Goal: Information Seeking & Learning: Learn about a topic

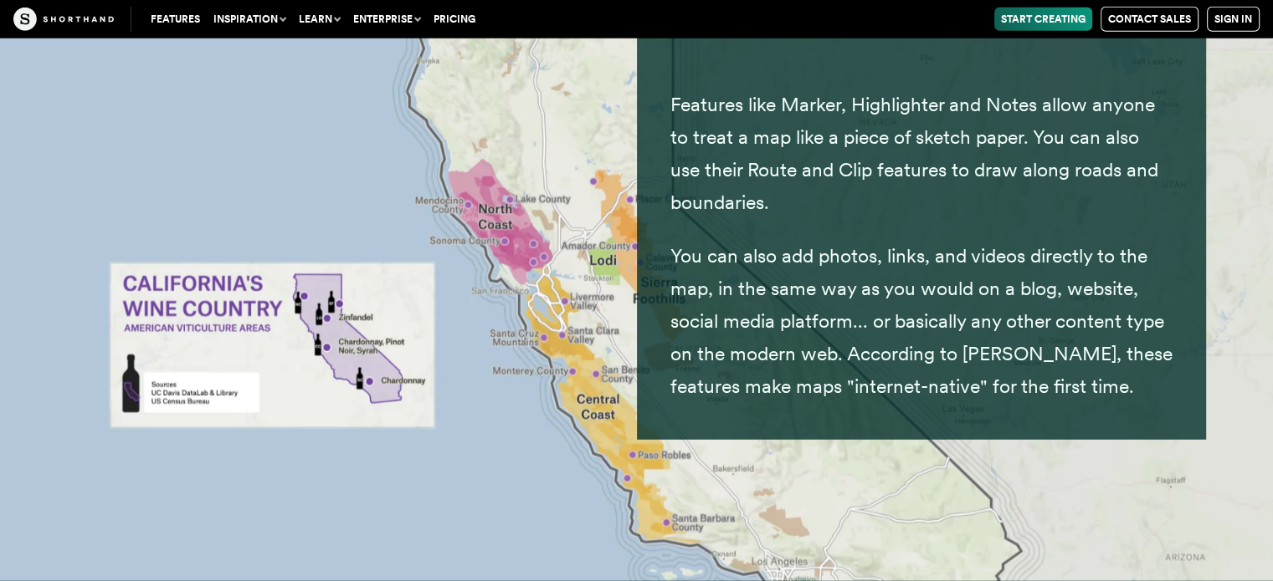
scroll to position [30035, 0]
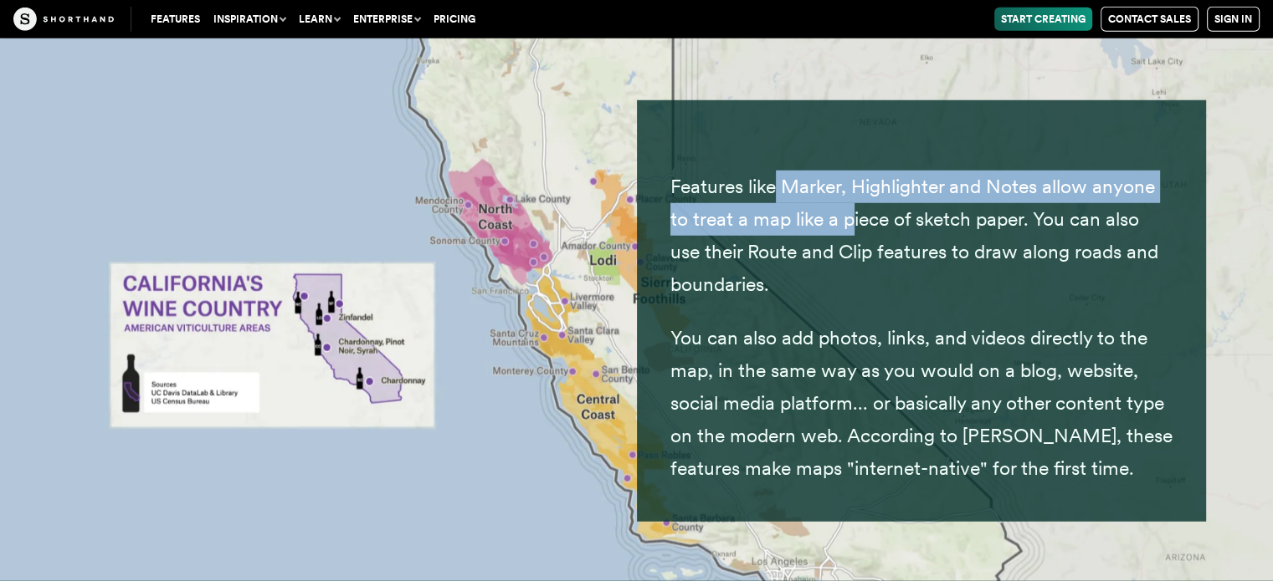
drag, startPoint x: 779, startPoint y: 140, endPoint x: 848, endPoint y: 165, distance: 73.8
click at [848, 171] on p "Features like Marker, Highlighter and Notes allow anyone to treat a map like a …" at bounding box center [921, 236] width 502 height 131
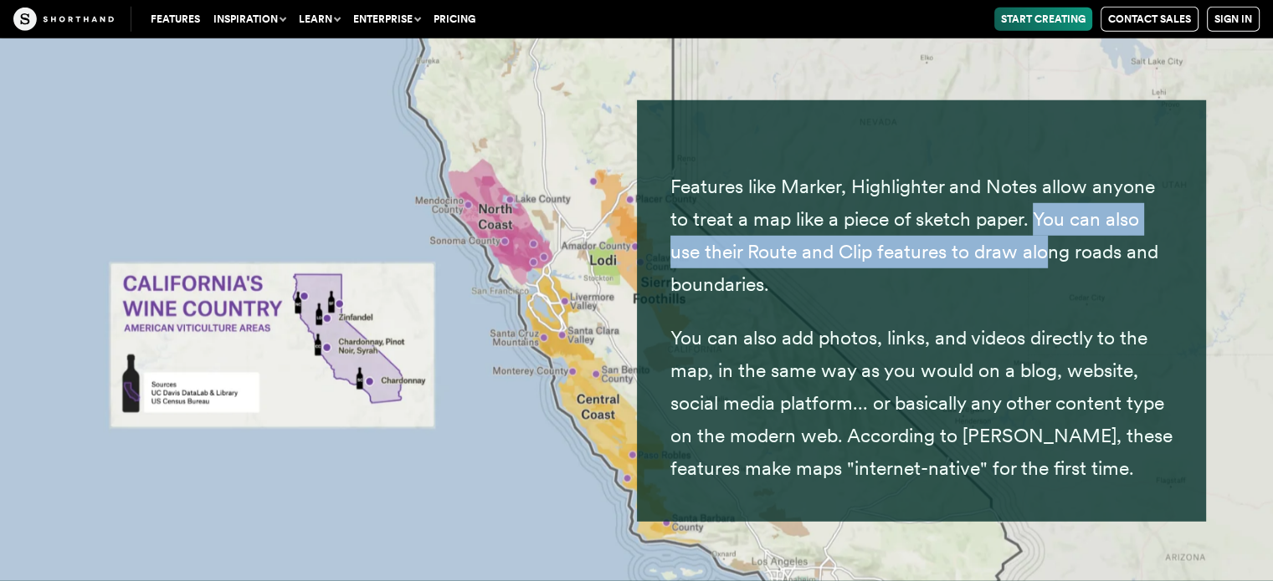
drag, startPoint x: 1034, startPoint y: 157, endPoint x: 976, endPoint y: 156, distance: 58.6
click at [1036, 200] on p "Features like Marker, Highlighter and Notes allow anyone to treat a map like a …" at bounding box center [921, 236] width 502 height 131
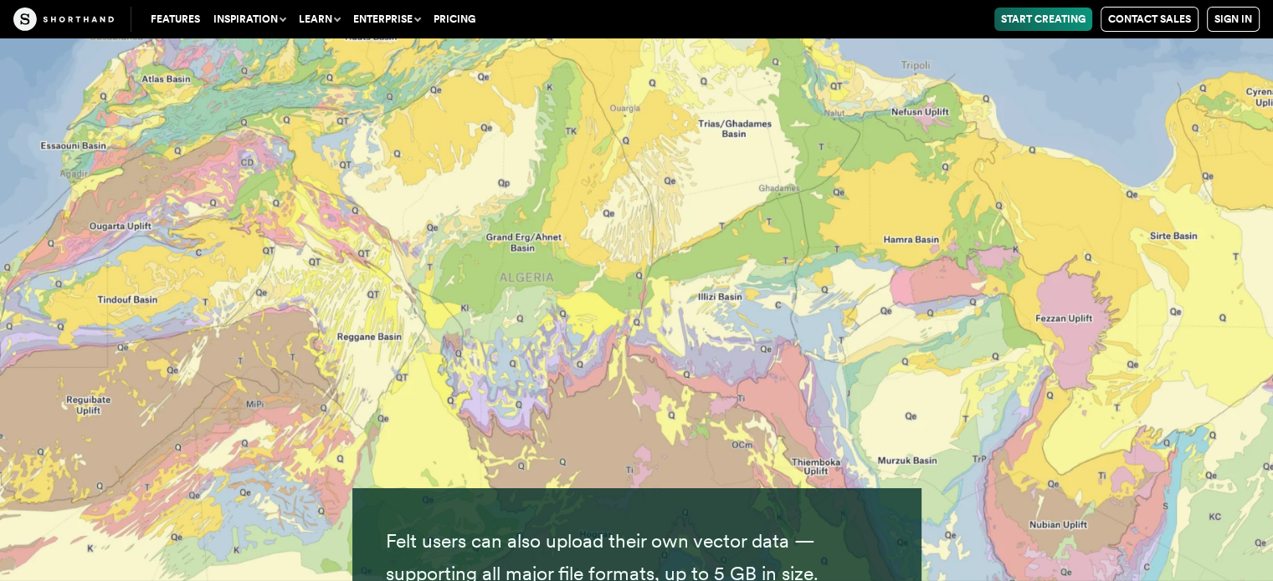
scroll to position [31625, 0]
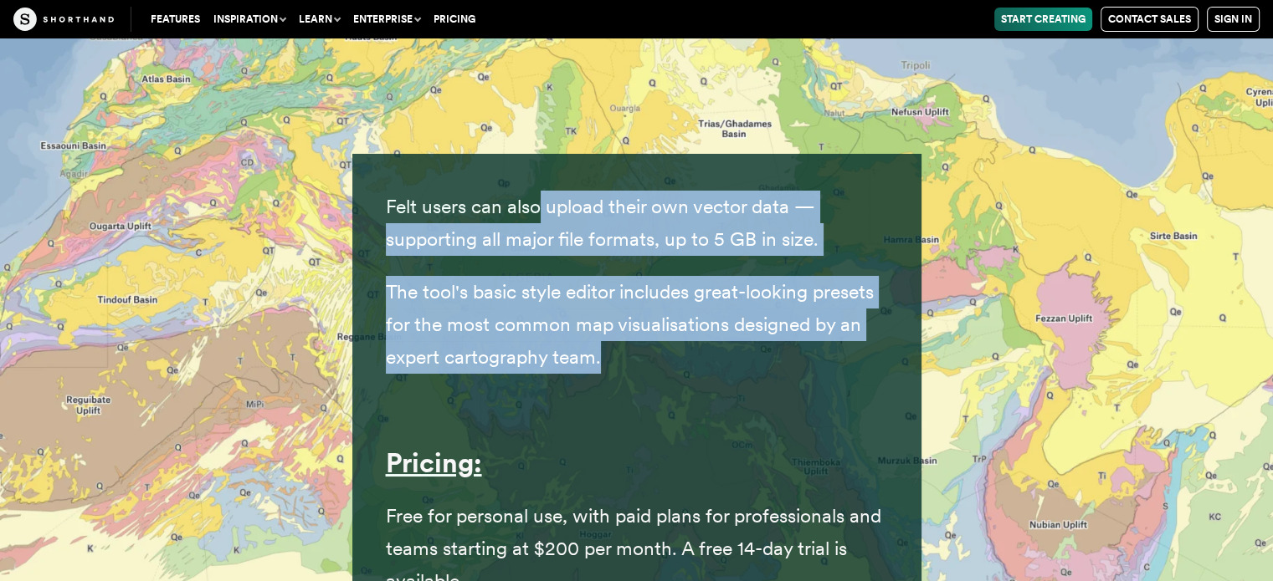
drag, startPoint x: 543, startPoint y: 151, endPoint x: 646, endPoint y: 302, distance: 182.4
click at [646, 302] on div "Felt users can also upload their own vector data — supporting all major file fo…" at bounding box center [637, 394] width 502 height 407
click at [646, 302] on p "The tool's basic style editor includes great-looking presets for the most commo…" at bounding box center [637, 325] width 502 height 98
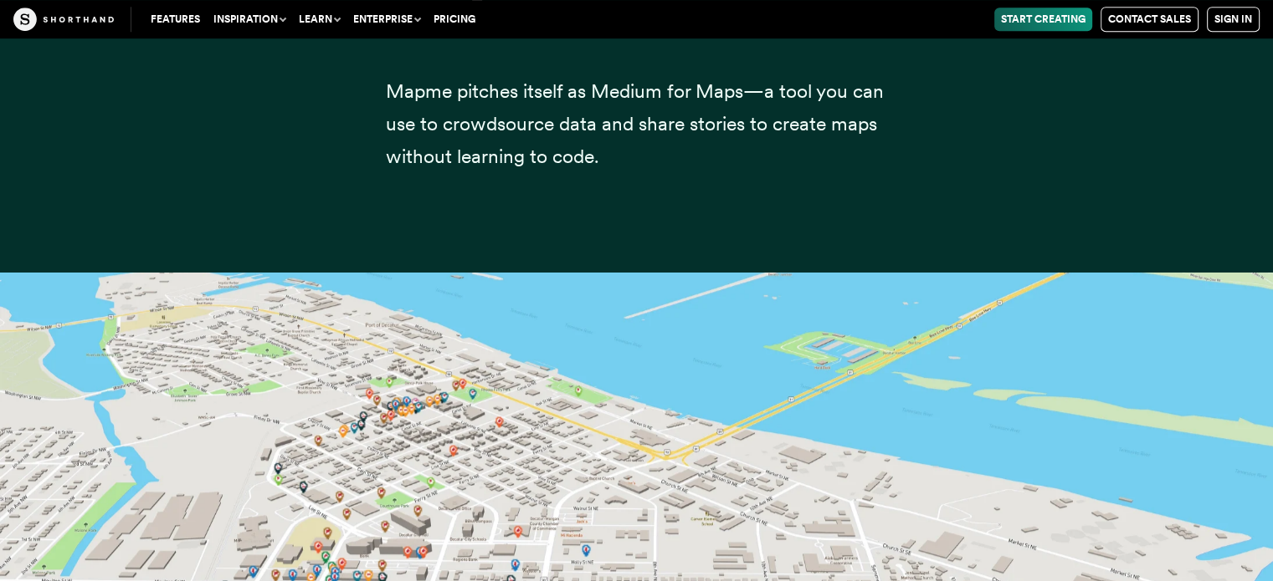
scroll to position [32461, 0]
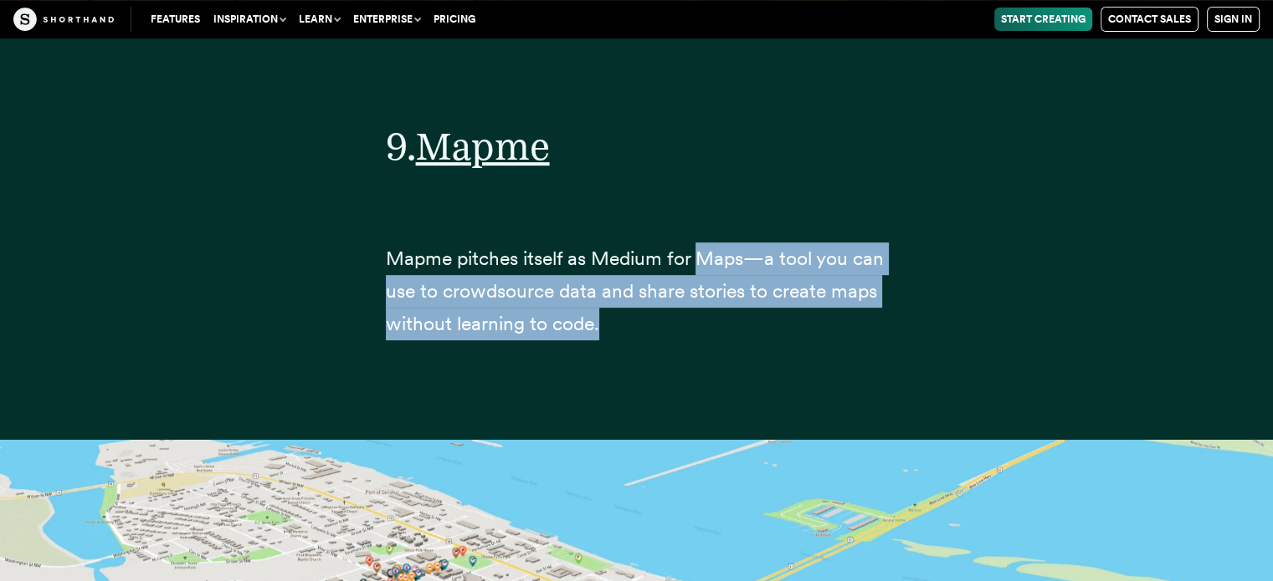
drag, startPoint x: 705, startPoint y: 192, endPoint x: 718, endPoint y: 254, distance: 63.2
click at [736, 254] on p "Mapme pitches itself as Medium for Maps—a tool you can use to crowdsource data …" at bounding box center [637, 292] width 502 height 98
drag, startPoint x: 608, startPoint y: 260, endPoint x: 607, endPoint y: 250, distance: 10.1
click at [608, 260] on p "Mapme pitches itself as Medium for Maps—a tool you can use to crowdsource data …" at bounding box center [637, 292] width 502 height 98
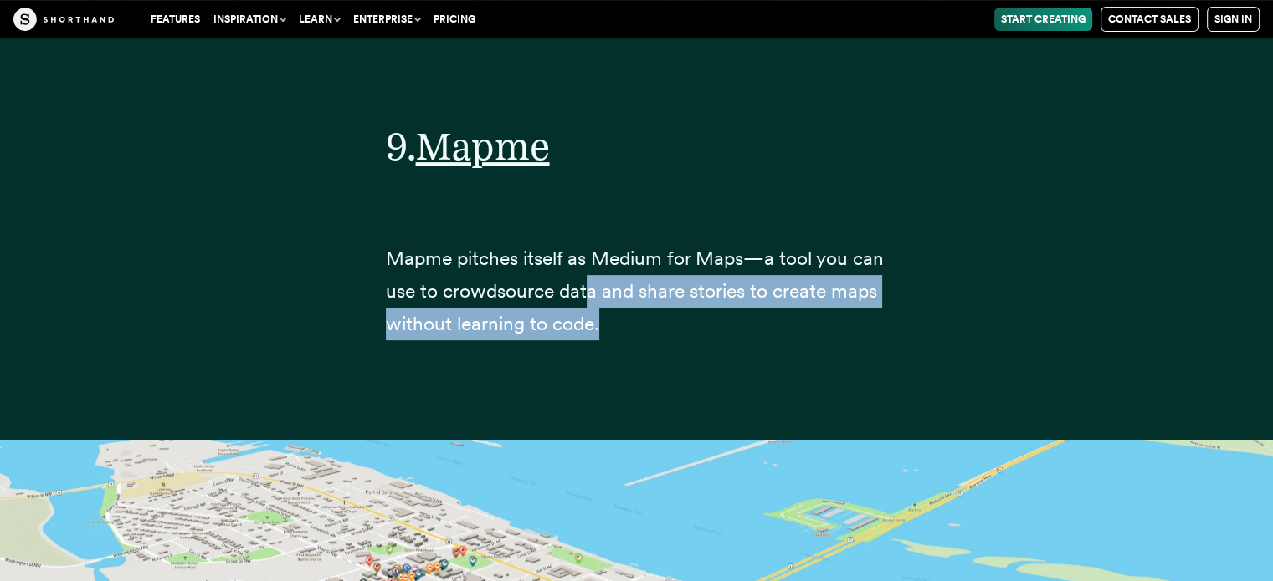
drag, startPoint x: 588, startPoint y: 223, endPoint x: 612, endPoint y: 263, distance: 45.8
click at [612, 263] on p "Mapme pitches itself as Medium for Maps—a tool you can use to crowdsource data …" at bounding box center [637, 292] width 502 height 98
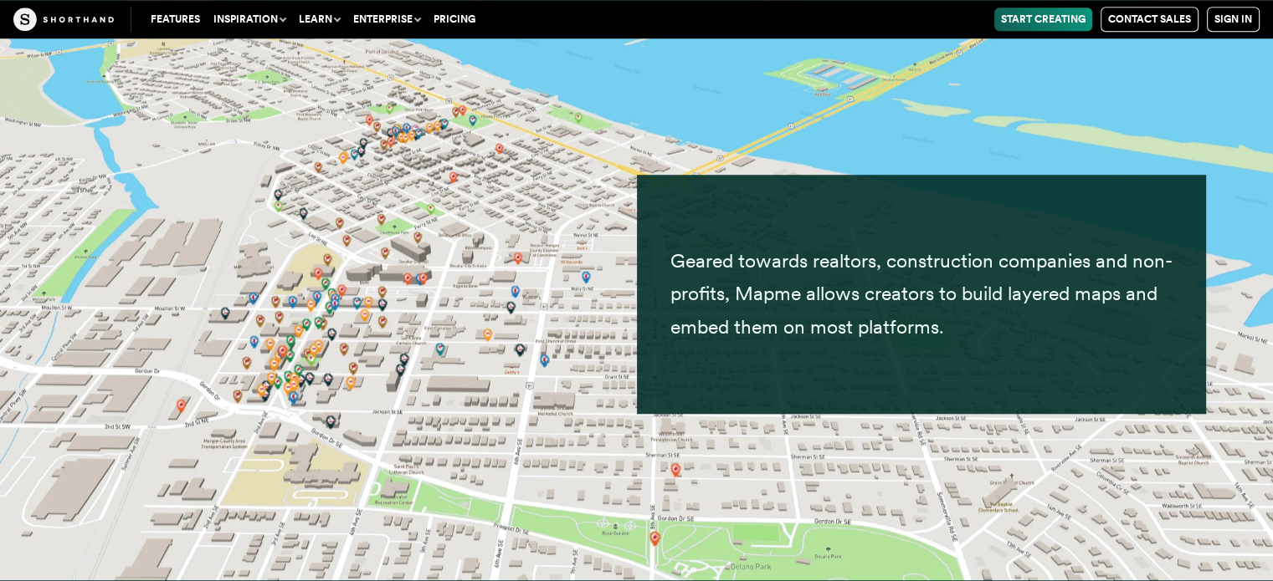
scroll to position [33214, 0]
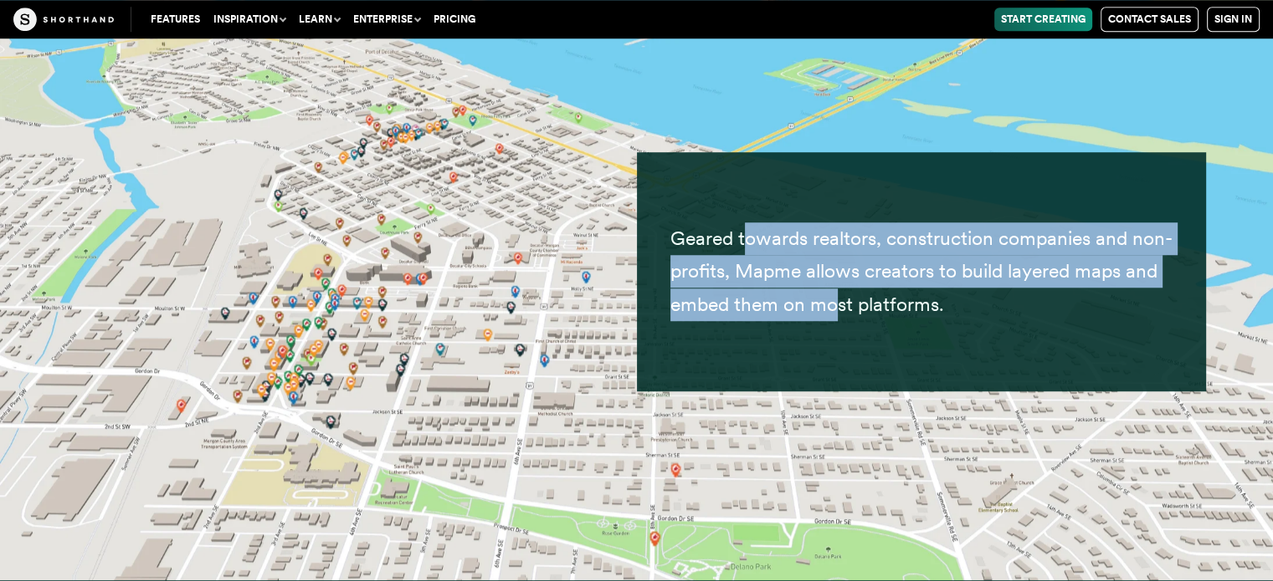
drag, startPoint x: 745, startPoint y: 177, endPoint x: 832, endPoint y: 247, distance: 111.3
click at [832, 247] on p "Geared towards realtors, construction companies and non-profits, Mapme allows c…" at bounding box center [921, 272] width 502 height 98
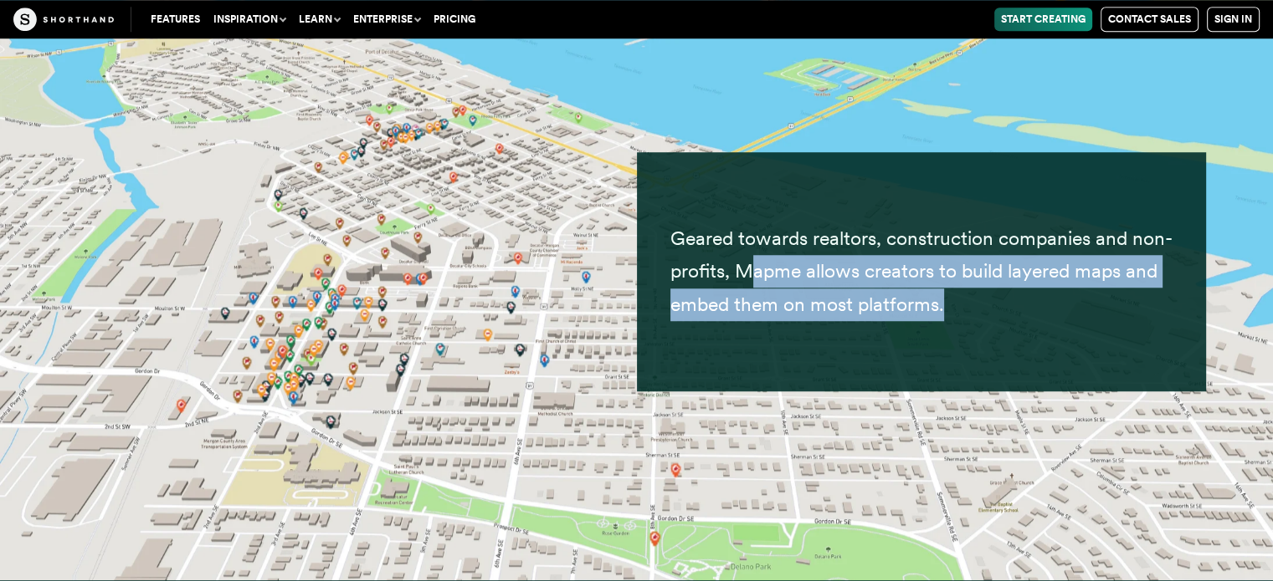
drag, startPoint x: 957, startPoint y: 245, endPoint x: 745, endPoint y: 210, distance: 214.6
click at [745, 223] on p "Geared towards realtors, construction companies and non-profits, Mapme allows c…" at bounding box center [921, 272] width 502 height 98
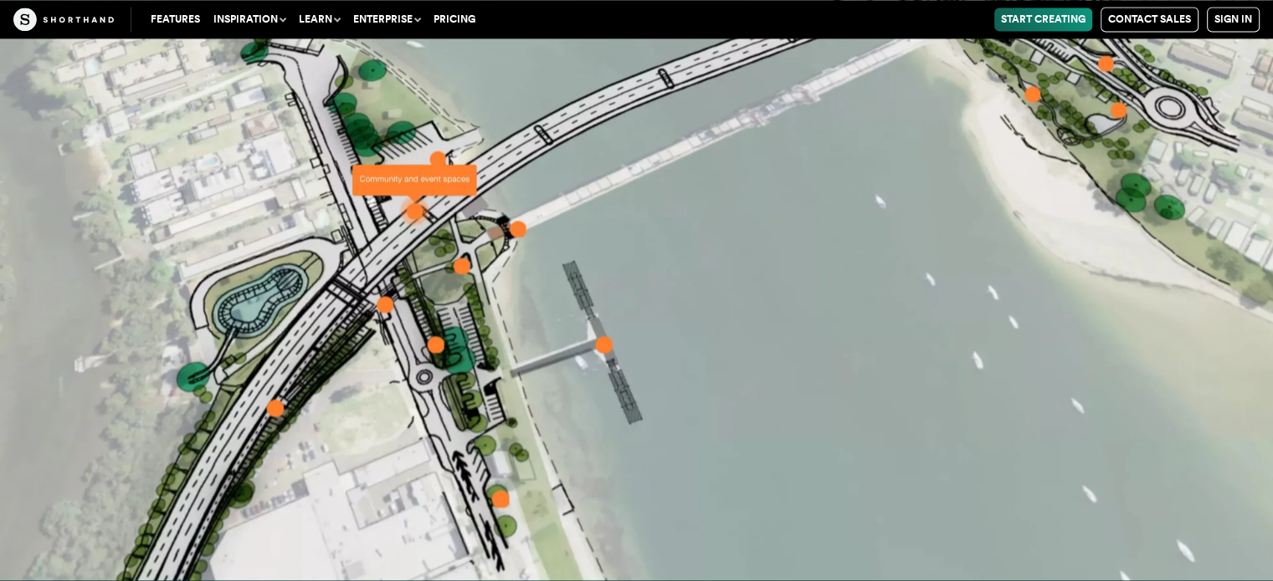
scroll to position [34720, 0]
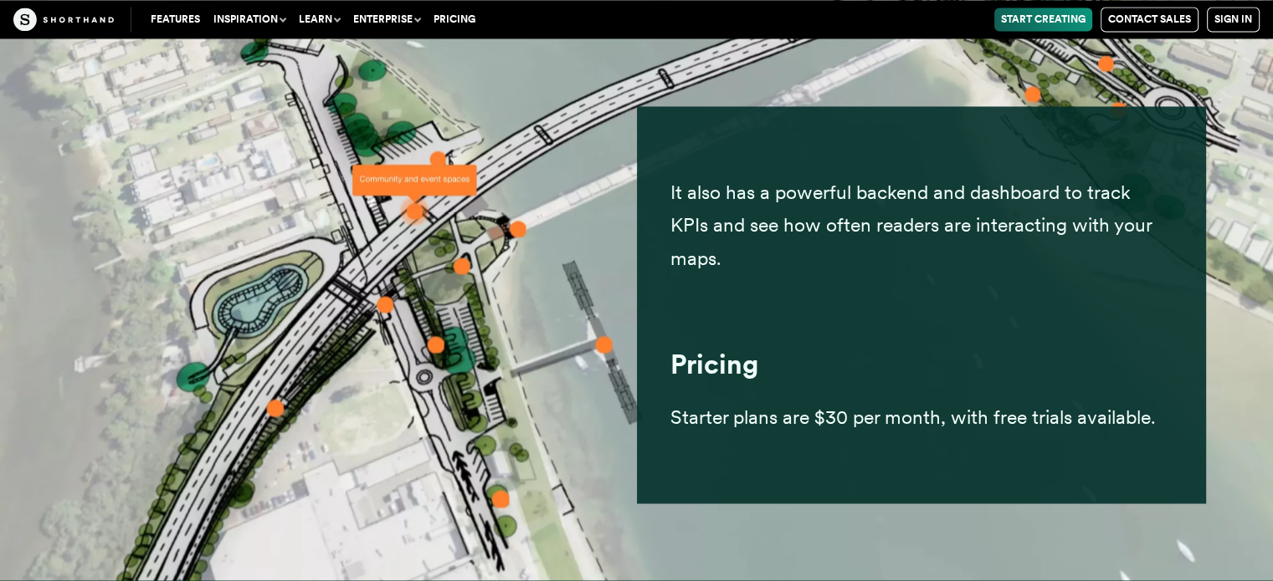
click at [1265, 307] on img at bounding box center [636, 290] width 1273 height 581
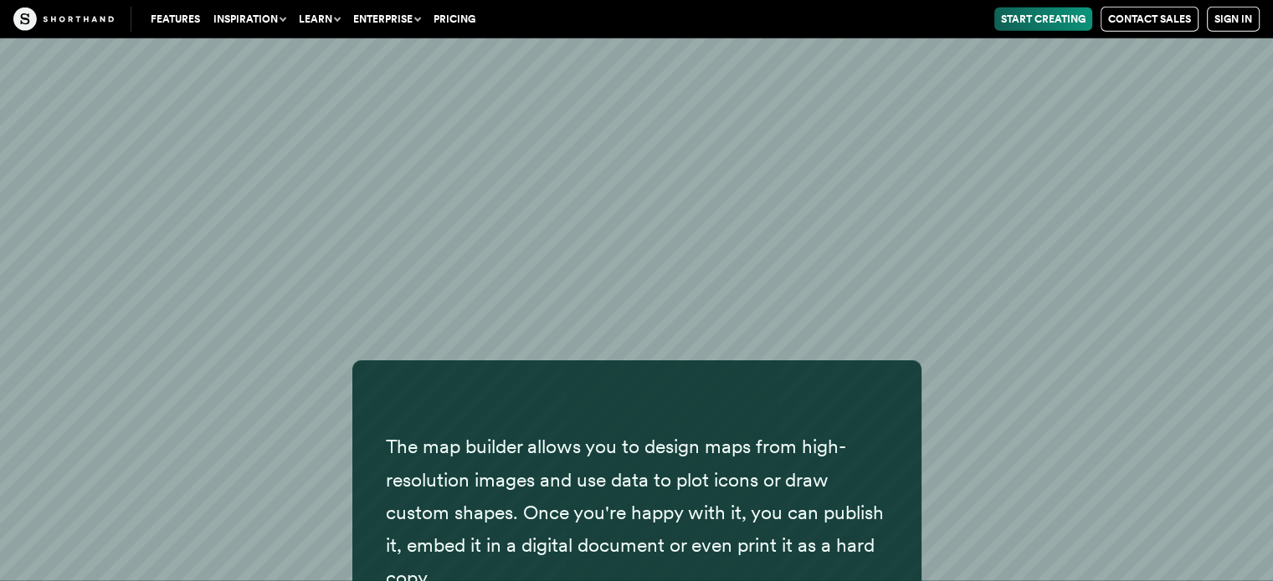
scroll to position [36143, 0]
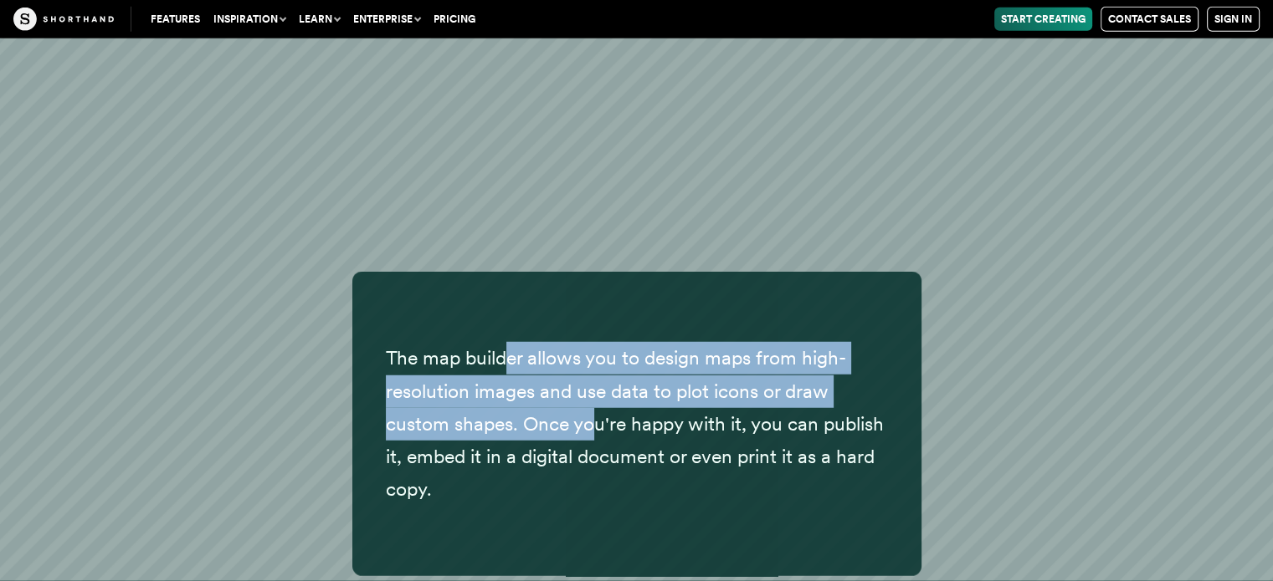
drag, startPoint x: 507, startPoint y: 316, endPoint x: 592, endPoint y: 377, distance: 104.3
click at [592, 377] on p "The map builder allows you to design maps from high-resolution images and use d…" at bounding box center [637, 423] width 502 height 163
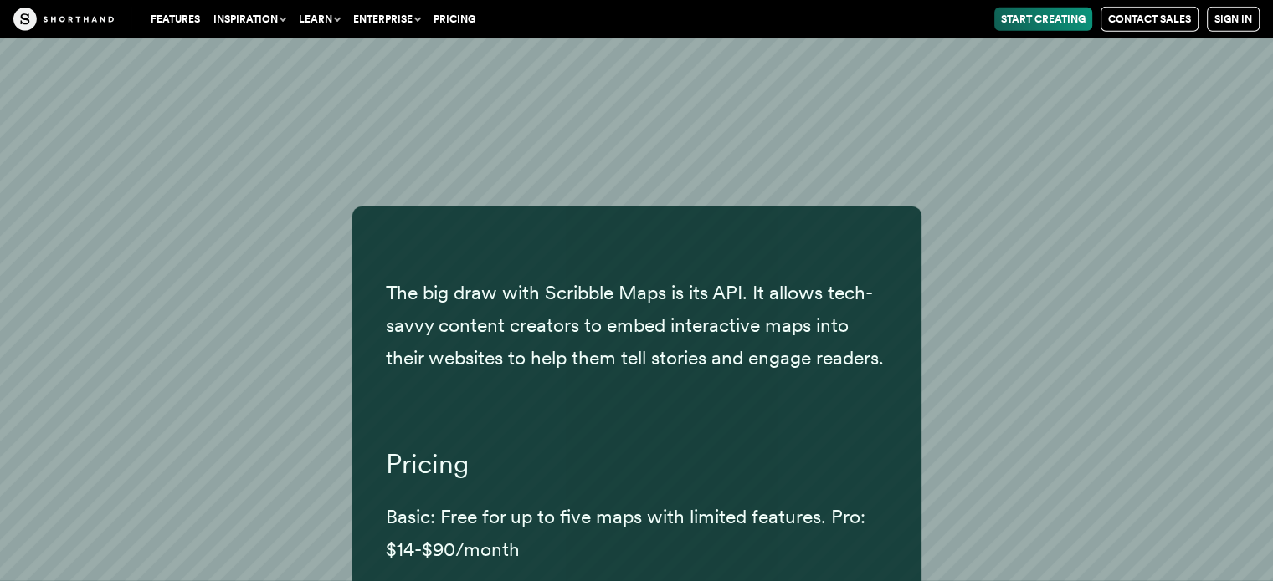
scroll to position [36979, 0]
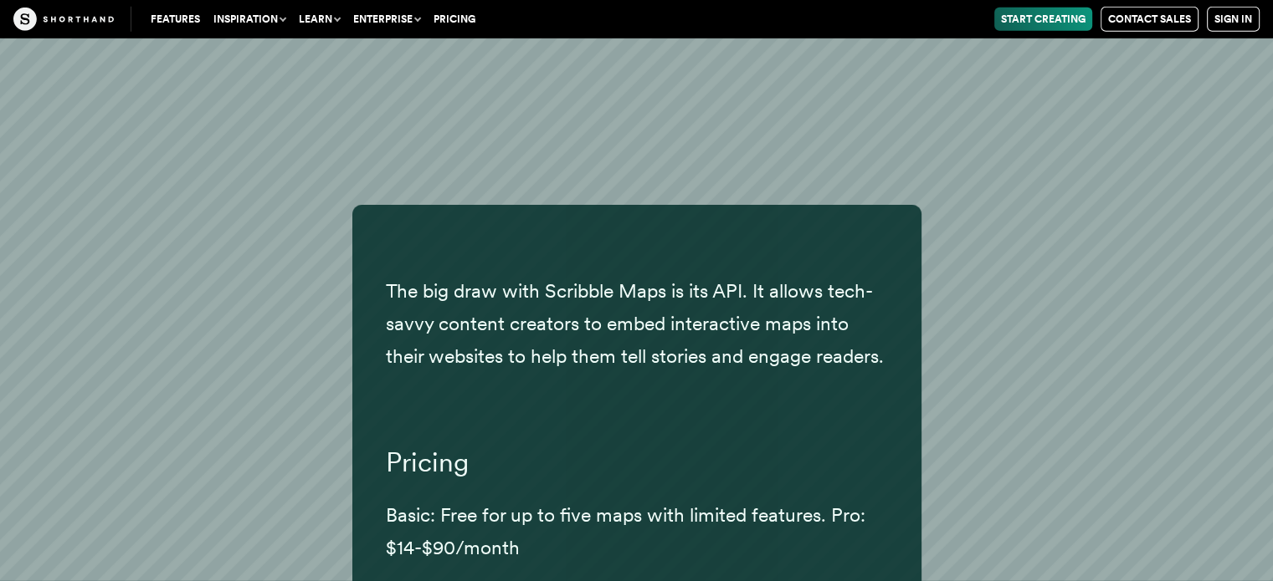
drag, startPoint x: 447, startPoint y: 233, endPoint x: 621, endPoint y: 320, distance: 194.2
click at [621, 320] on p "The big draw with Scribble Maps is its API. It allows tech-savvy content creato…" at bounding box center [637, 324] width 502 height 98
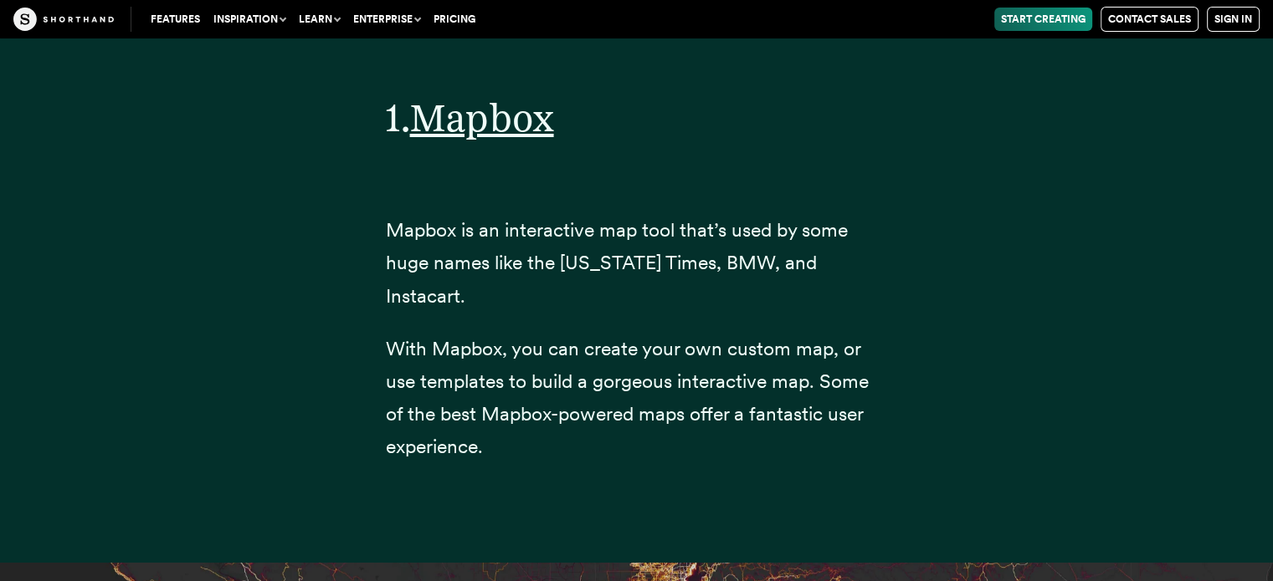
scroll to position [6046, 0]
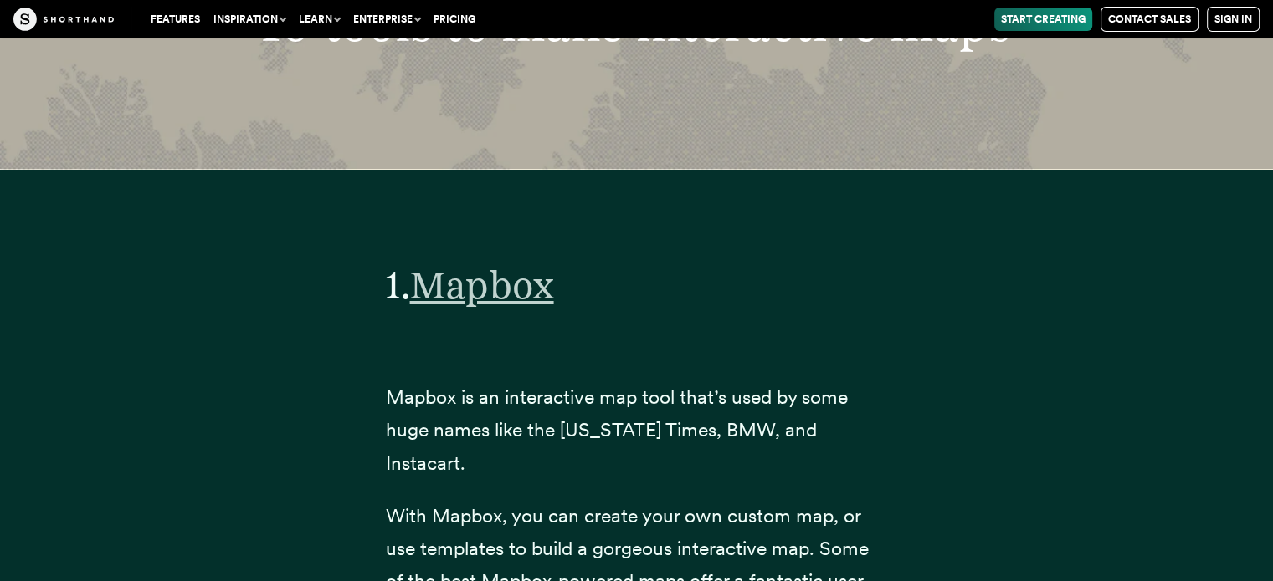
click at [475, 290] on span "Mapbox" at bounding box center [482, 285] width 144 height 47
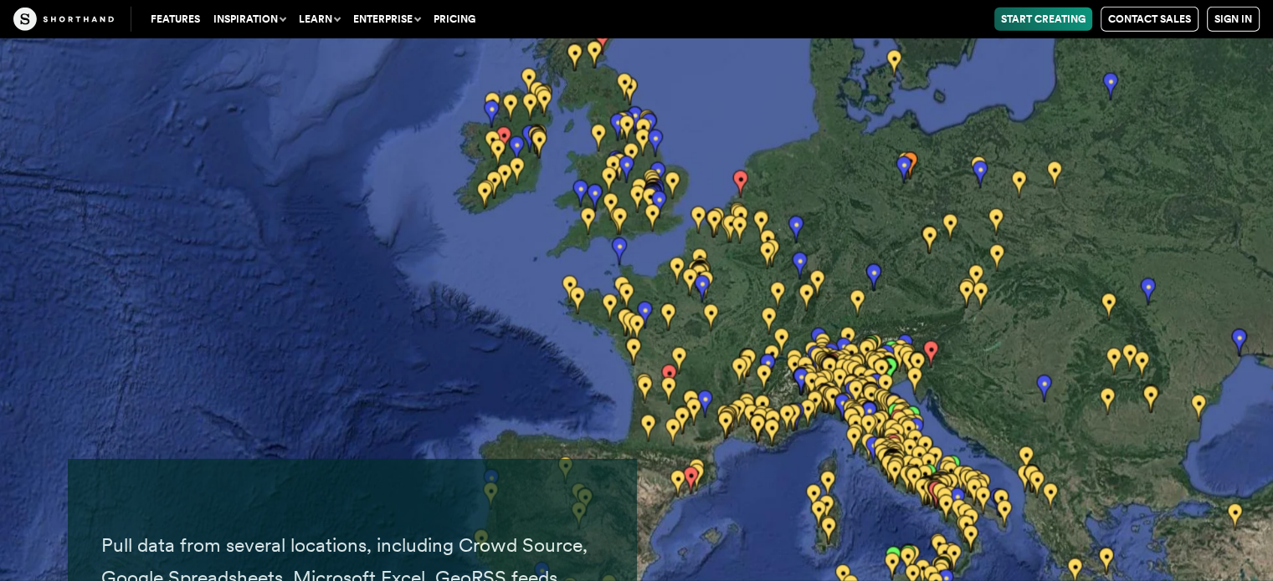
scroll to position [24369, 0]
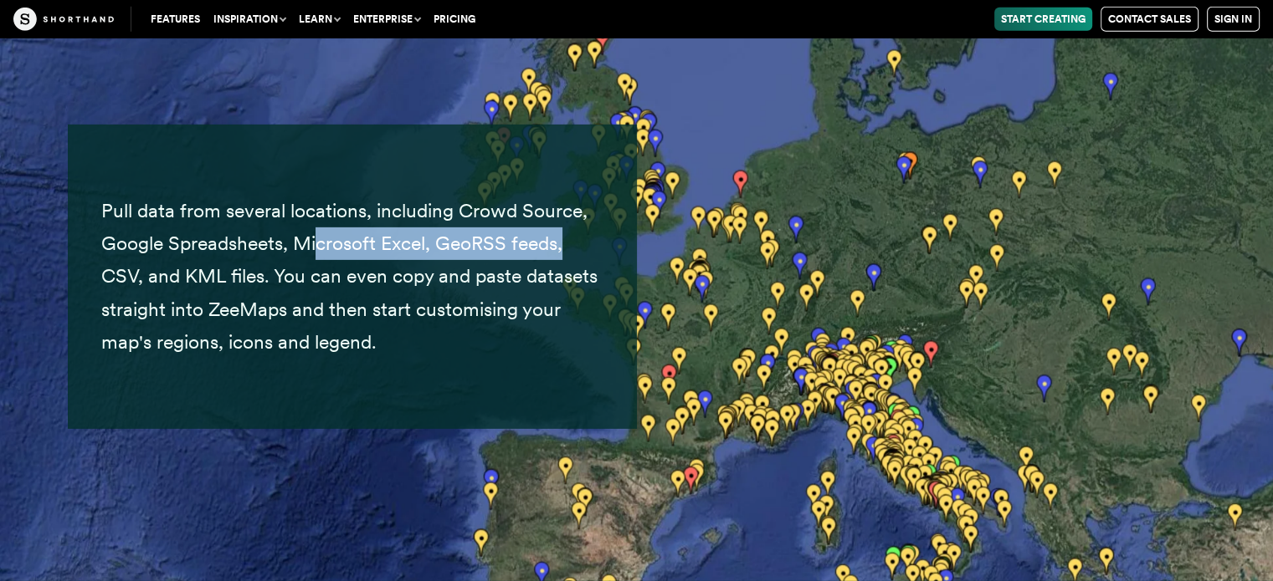
drag, startPoint x: 320, startPoint y: 222, endPoint x: 619, endPoint y: 225, distance: 298.7
click at [619, 225] on div "Pull data from several locations, including Crowd Source, Google Spreadsheets, …" at bounding box center [352, 277] width 569 height 304
click at [542, 279] on span "Pull data from several locations, including Crowd Source, Google Spreadsheets, …" at bounding box center [349, 276] width 496 height 154
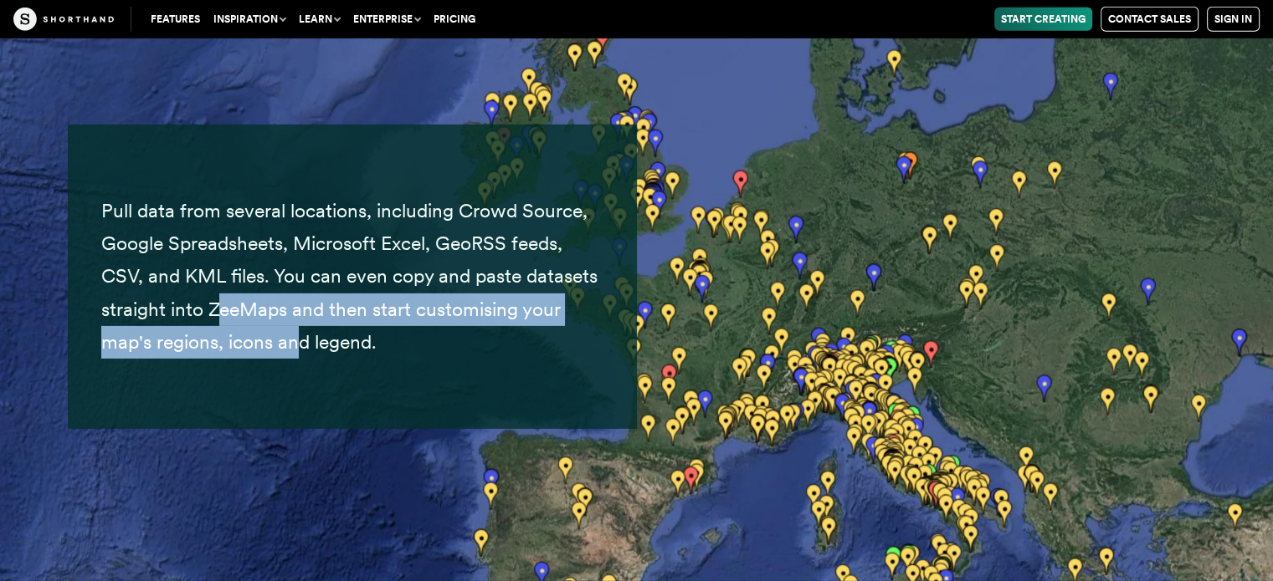
drag, startPoint x: 213, startPoint y: 274, endPoint x: 315, endPoint y: 300, distance: 104.7
click at [302, 300] on p "Pull data from several locations, including Crowd Source, Google Spreadsheets, …" at bounding box center [352, 276] width 502 height 163
click at [362, 290] on span "Pull data from several locations, including Crowd Source, Google Spreadsheets, …" at bounding box center [349, 276] width 496 height 154
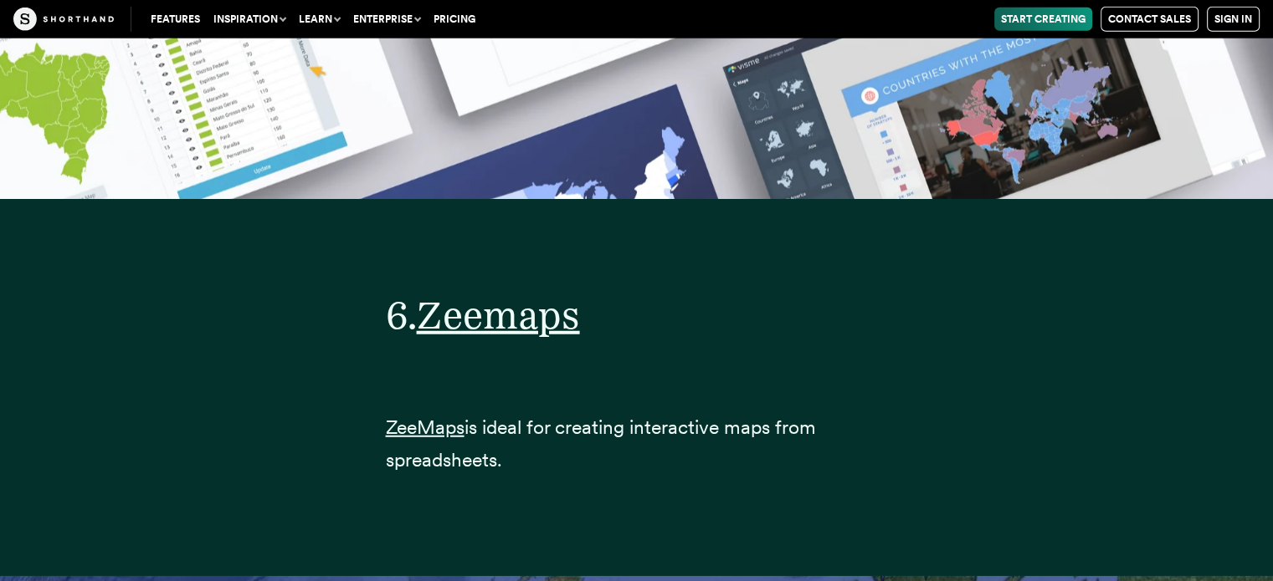
scroll to position [23448, 0]
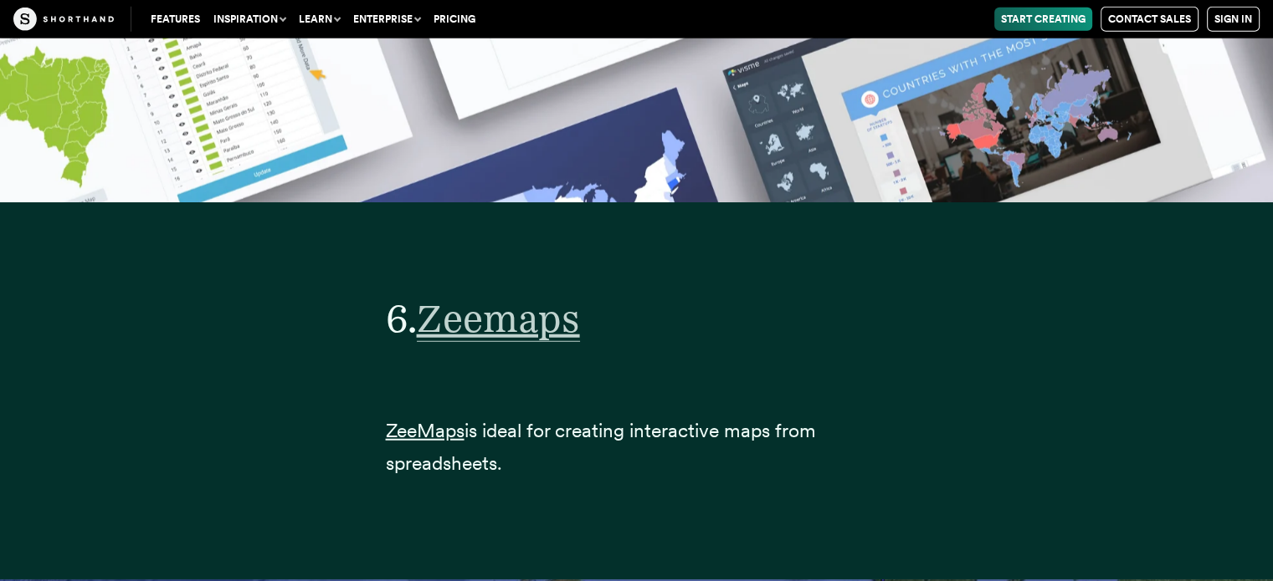
click at [465, 296] on span "Zeemaps" at bounding box center [498, 318] width 163 height 47
